Goal: Task Accomplishment & Management: Use online tool/utility

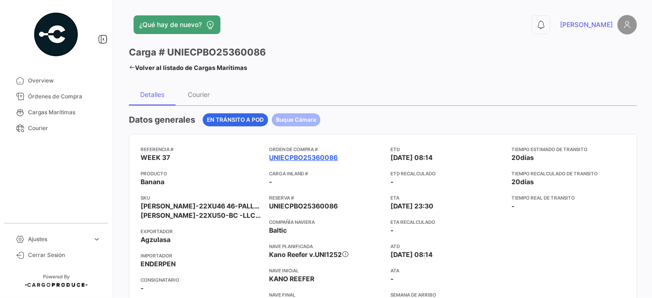
click at [312, 158] on link "UNIECPBO25360086" at bounding box center [304, 157] width 69 height 9
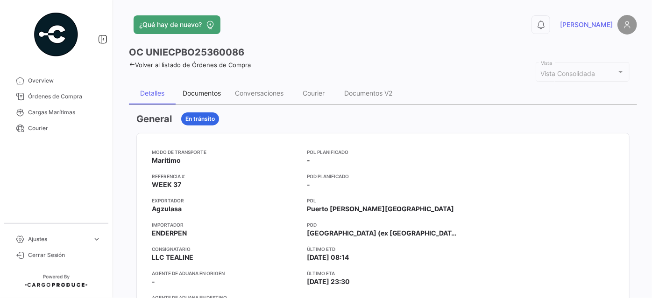
click at [203, 87] on div "Documentos" at bounding box center [202, 93] width 52 height 22
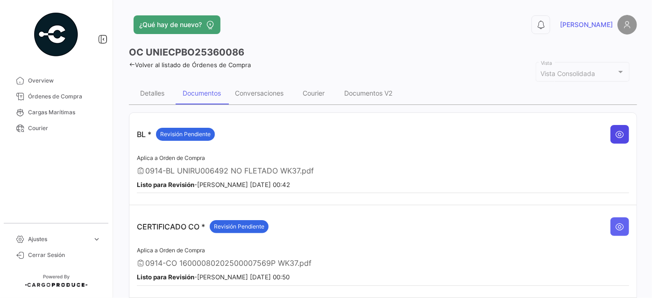
click at [615, 132] on icon at bounding box center [619, 134] width 9 height 9
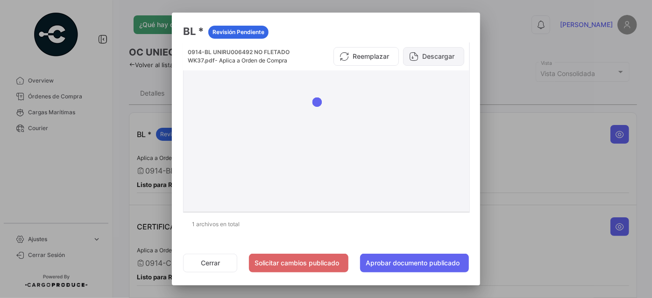
click at [451, 57] on button "Descargar" at bounding box center [433, 56] width 61 height 19
click at [207, 260] on button "Cerrar" at bounding box center [210, 263] width 54 height 19
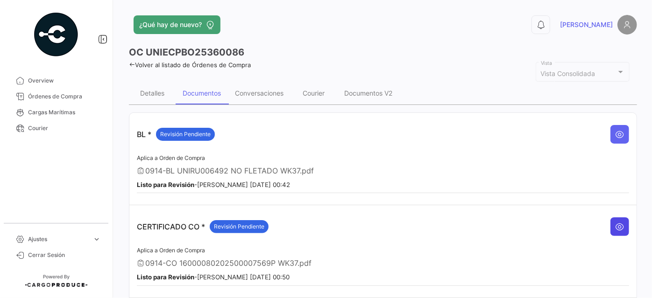
click at [615, 226] on icon at bounding box center [619, 226] width 9 height 9
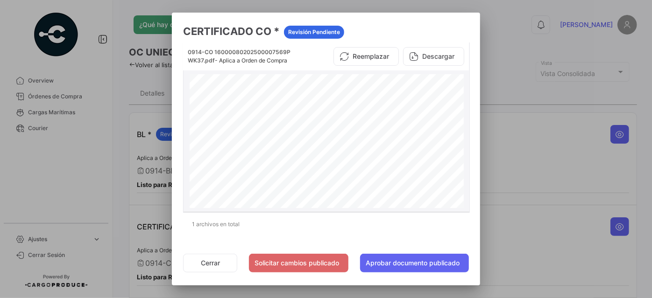
click at [447, 58] on button "Descargar" at bounding box center [433, 56] width 61 height 19
click at [210, 262] on button "Cerrar" at bounding box center [210, 263] width 54 height 19
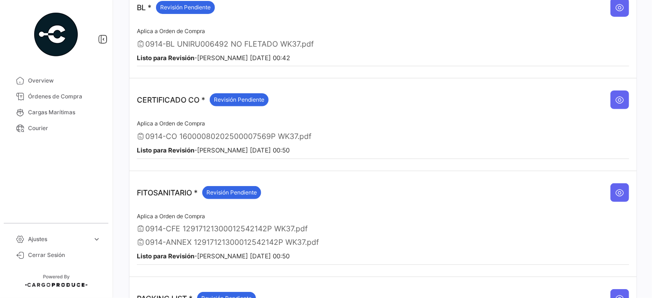
scroll to position [170, 0]
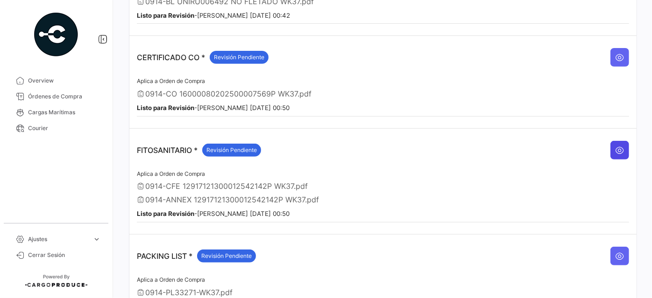
click at [615, 146] on icon at bounding box center [619, 150] width 9 height 9
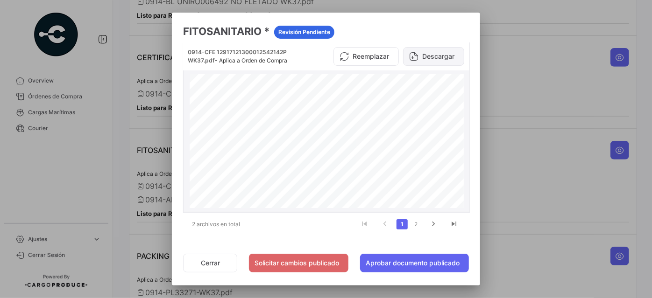
click at [442, 53] on button "Descargar" at bounding box center [433, 56] width 61 height 19
click at [418, 224] on link "2" at bounding box center [416, 225] width 11 height 10
click at [427, 57] on button "Descargar" at bounding box center [433, 56] width 61 height 19
click at [205, 264] on button "Cerrar" at bounding box center [210, 263] width 54 height 19
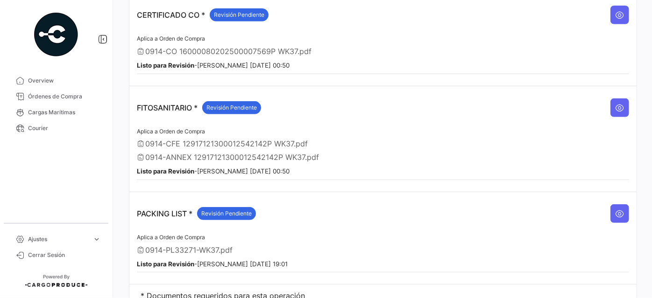
scroll to position [241, 0]
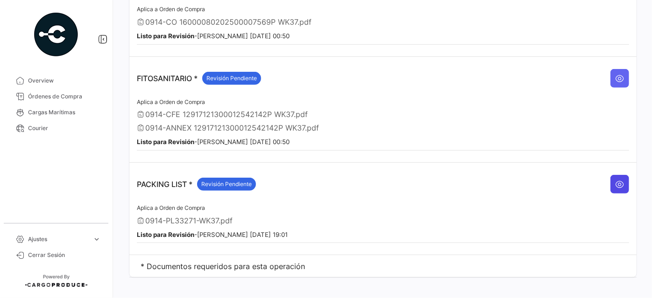
click at [615, 180] on icon at bounding box center [619, 184] width 9 height 9
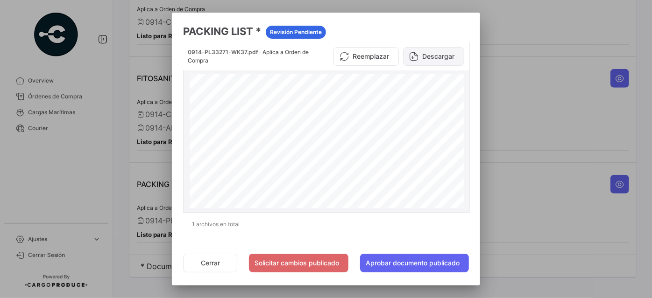
click at [447, 56] on button "Descargar" at bounding box center [433, 56] width 61 height 19
click at [569, 196] on div at bounding box center [326, 149] width 652 height 298
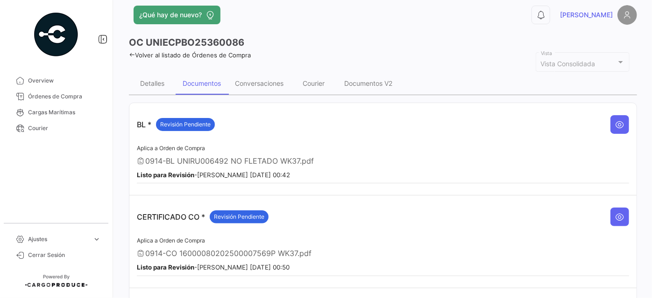
scroll to position [0, 0]
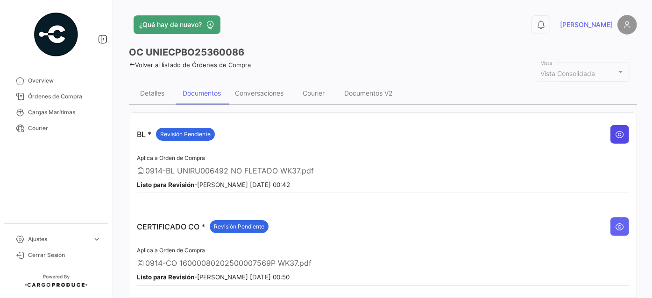
click at [615, 130] on icon at bounding box center [619, 134] width 9 height 9
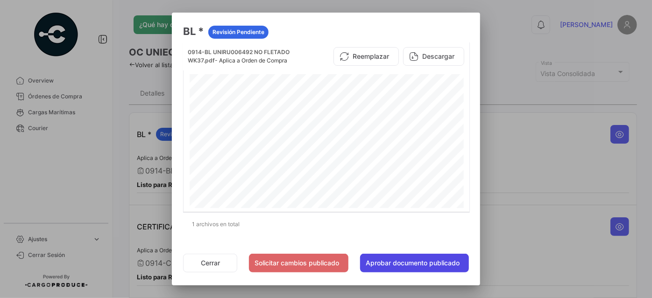
click at [401, 264] on button "Aprobar documento publicado" at bounding box center [414, 263] width 109 height 19
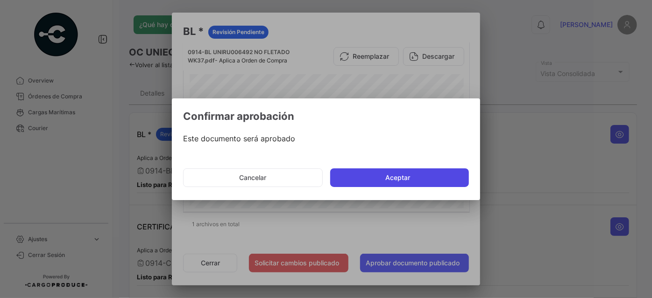
click at [428, 173] on button "Aceptar" at bounding box center [399, 178] width 139 height 19
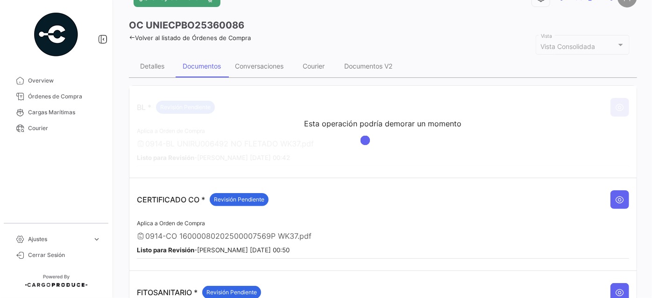
scroll to position [42, 0]
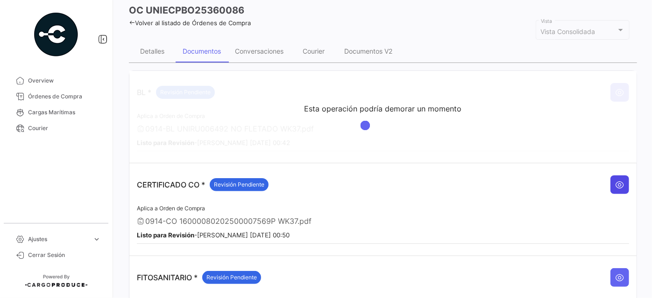
click at [619, 182] on icon at bounding box center [619, 184] width 9 height 9
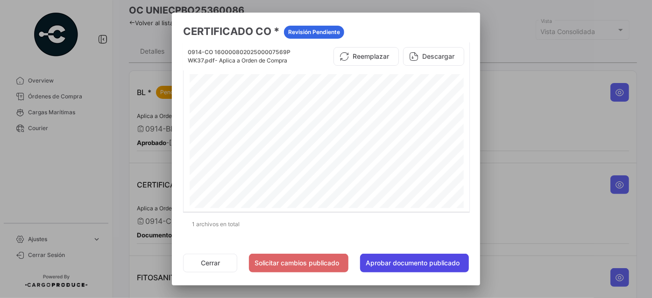
click at [422, 260] on button "Aprobar documento publicado" at bounding box center [414, 263] width 109 height 19
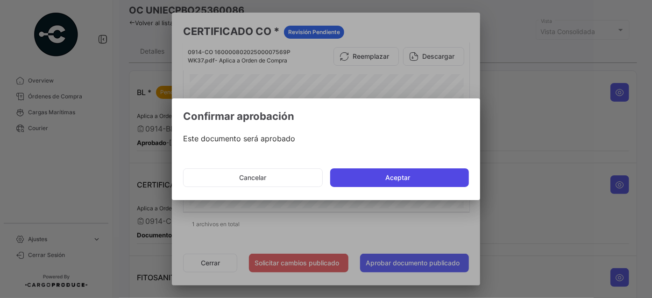
click at [408, 174] on button "Aceptar" at bounding box center [399, 178] width 139 height 19
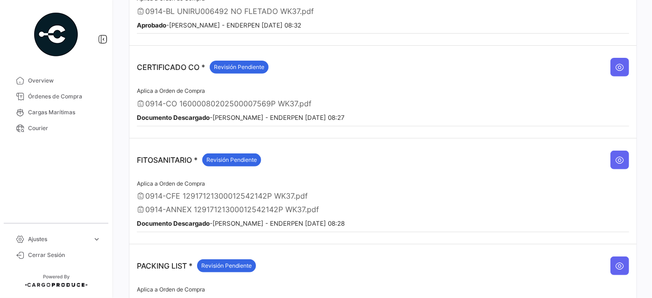
scroll to position [170, 0]
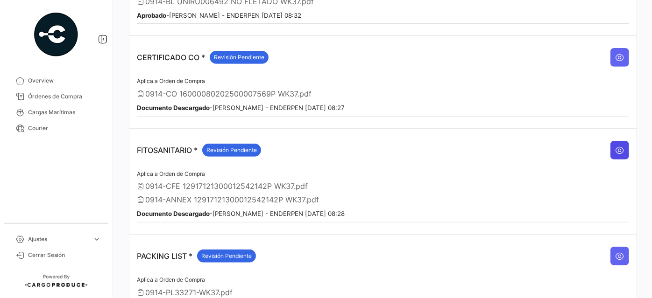
click at [620, 146] on icon at bounding box center [619, 150] width 9 height 9
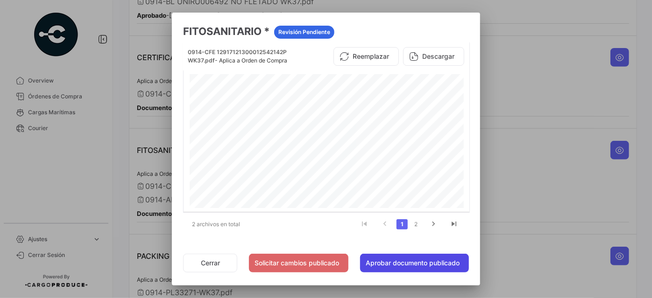
click at [427, 263] on button "Aprobar documento publicado" at bounding box center [414, 263] width 109 height 19
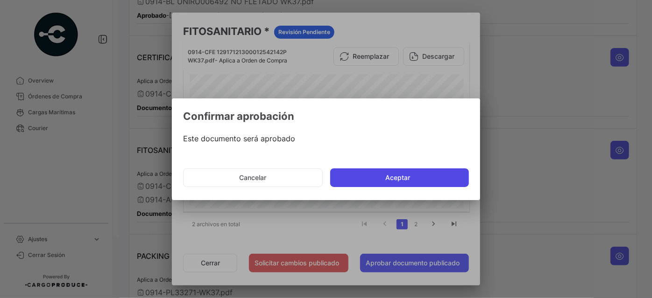
click at [398, 176] on button "Aceptar" at bounding box center [399, 178] width 139 height 19
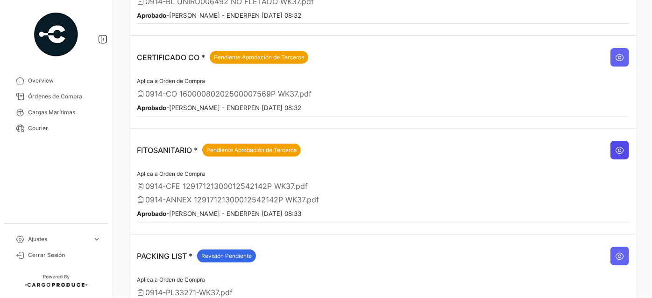
click at [616, 146] on icon at bounding box center [619, 150] width 9 height 9
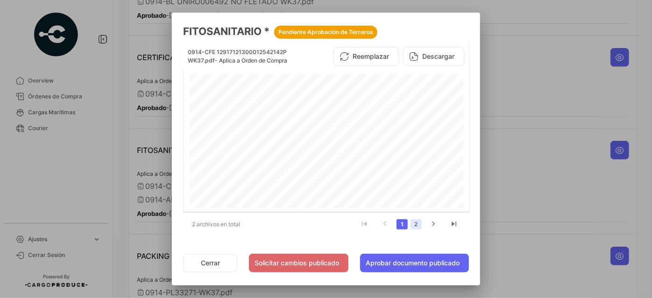
click at [419, 225] on link "2" at bounding box center [416, 225] width 11 height 10
click at [411, 259] on button "Aprobar documento publicado" at bounding box center [414, 263] width 109 height 19
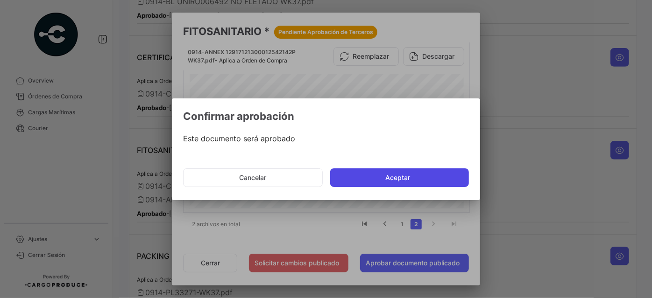
click at [394, 175] on button "Aceptar" at bounding box center [399, 178] width 139 height 19
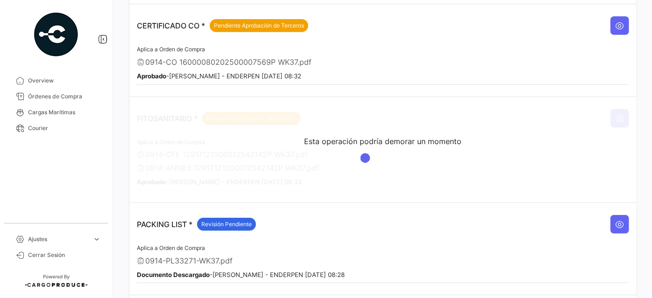
scroll to position [241, 0]
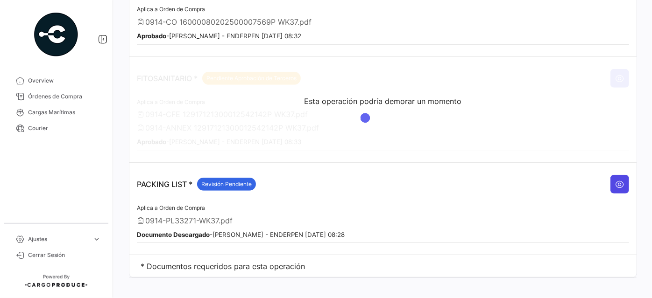
click at [617, 180] on icon at bounding box center [619, 184] width 9 height 9
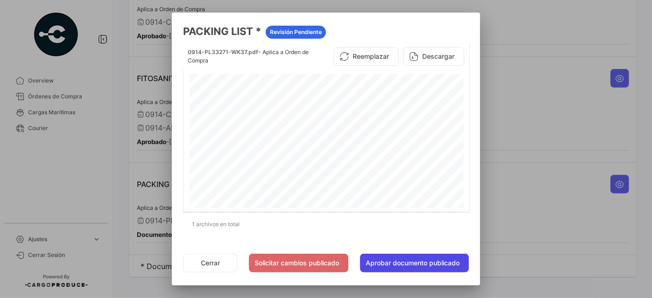
click at [428, 261] on button "Aprobar documento publicado" at bounding box center [414, 263] width 109 height 19
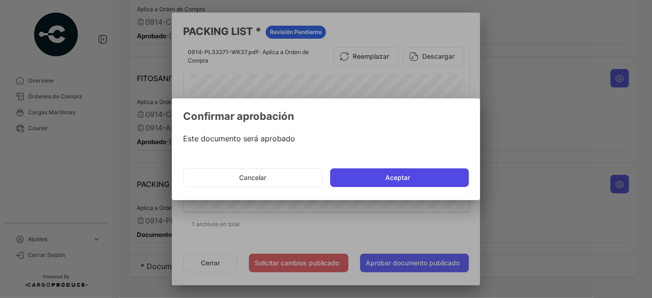
click at [410, 172] on button "Aceptar" at bounding box center [399, 178] width 139 height 19
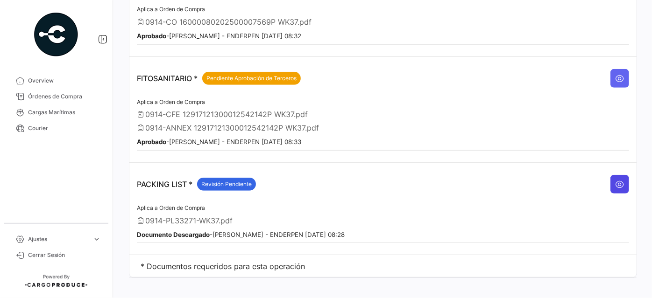
click at [614, 175] on button at bounding box center [619, 184] width 19 height 19
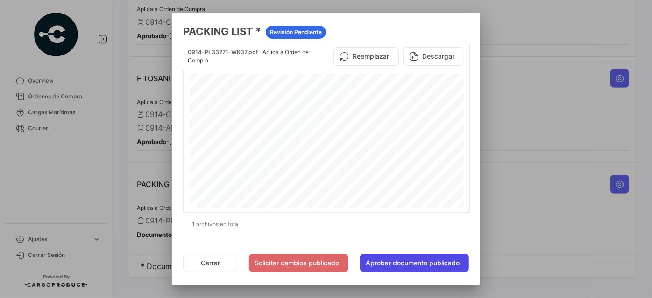
click at [428, 266] on button "Aprobar documento publicado" at bounding box center [414, 263] width 109 height 19
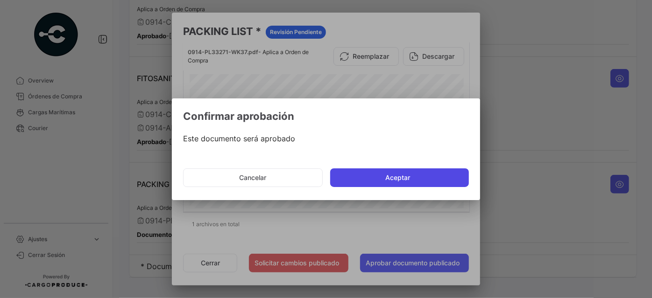
click at [403, 179] on button "Aceptar" at bounding box center [399, 178] width 139 height 19
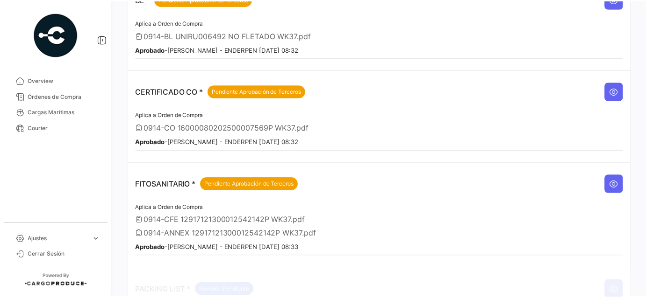
scroll to position [170, 0]
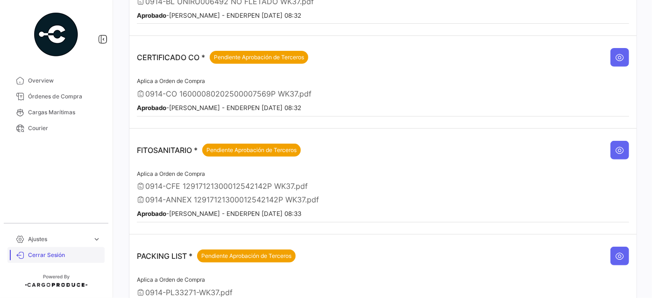
click at [50, 257] on span "Cerrar Sesión" at bounding box center [64, 255] width 73 height 8
